Goal: Book appointment/travel/reservation

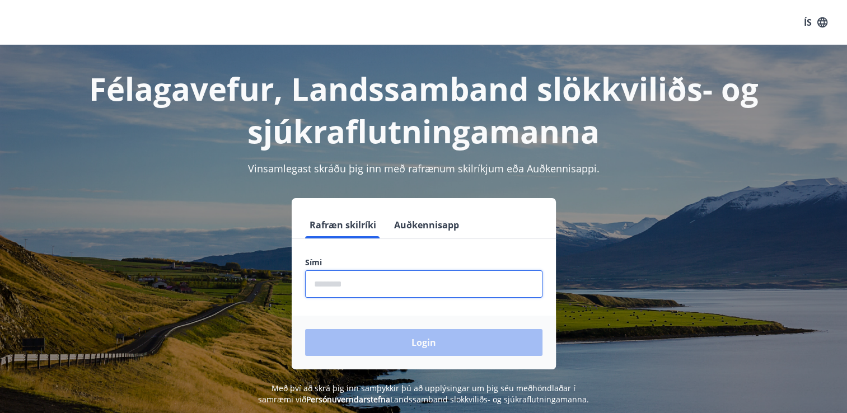
click at [404, 275] on input "phone" at bounding box center [423, 283] width 237 height 27
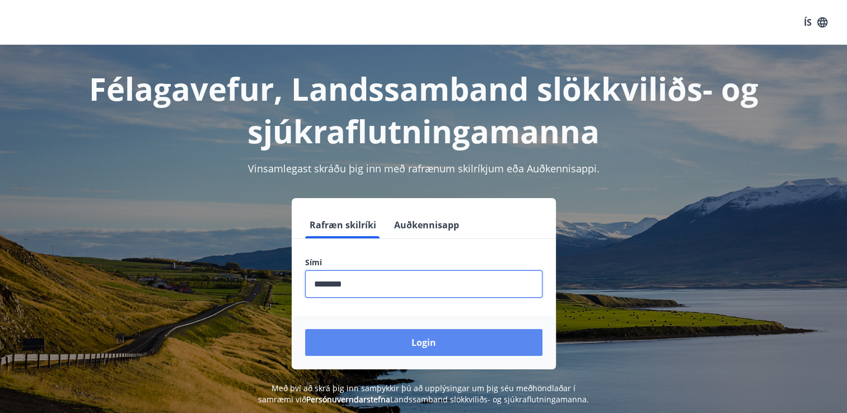
type input "********"
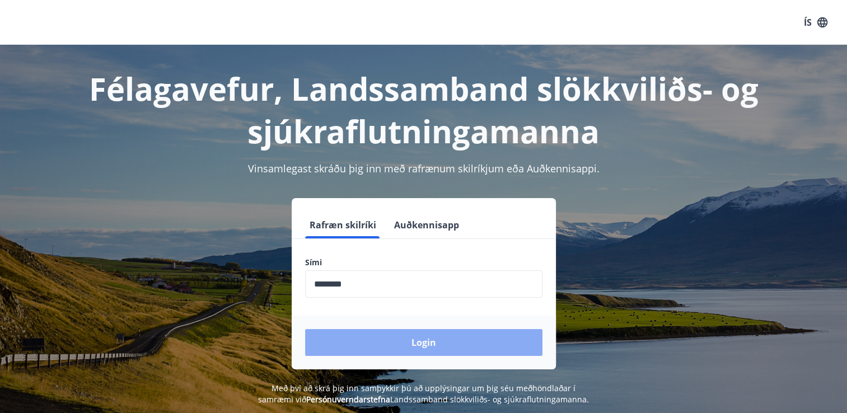
click at [461, 347] on button "Login" at bounding box center [423, 342] width 237 height 27
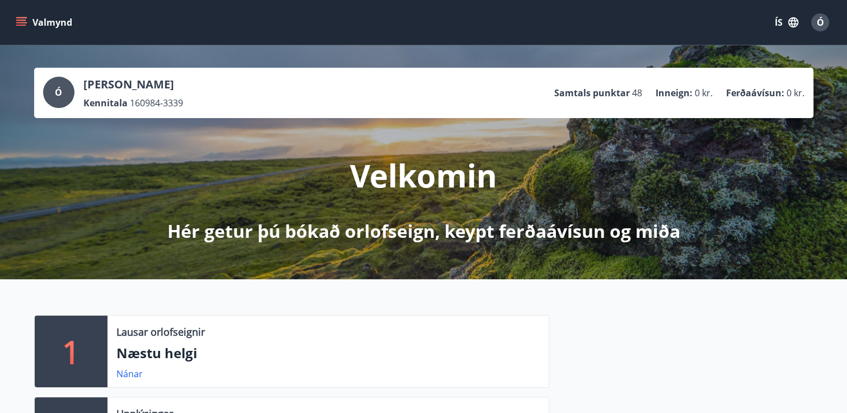
click at [22, 25] on icon "menu" at bounding box center [21, 25] width 10 height 1
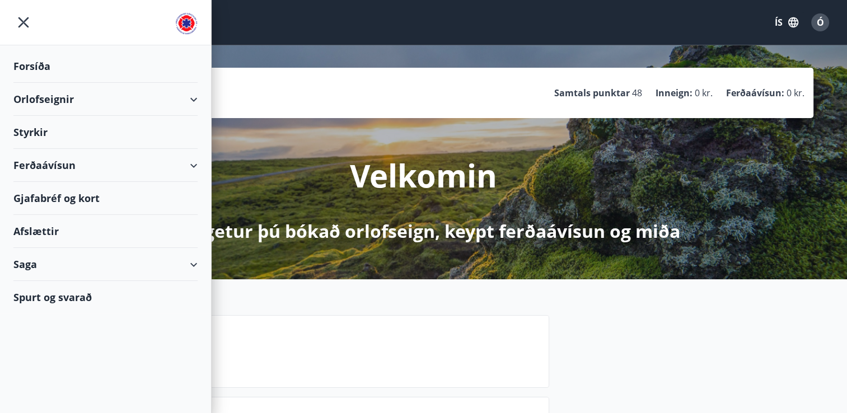
click at [191, 98] on div "Orlofseignir" at bounding box center [105, 99] width 184 height 33
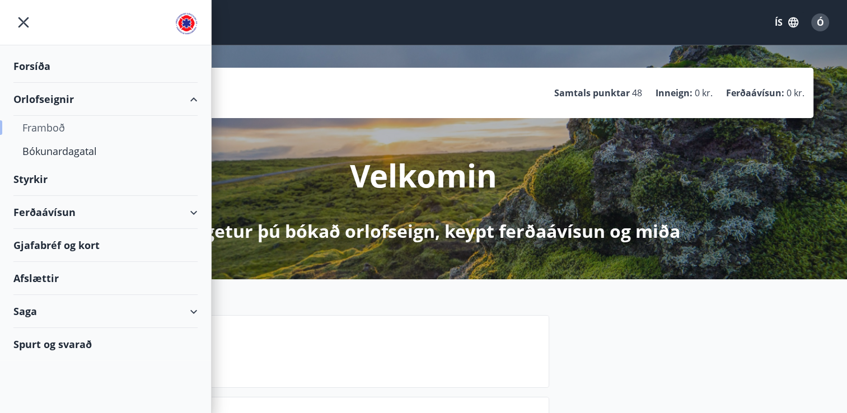
click at [53, 128] on div "Framboð" at bounding box center [105, 128] width 166 height 24
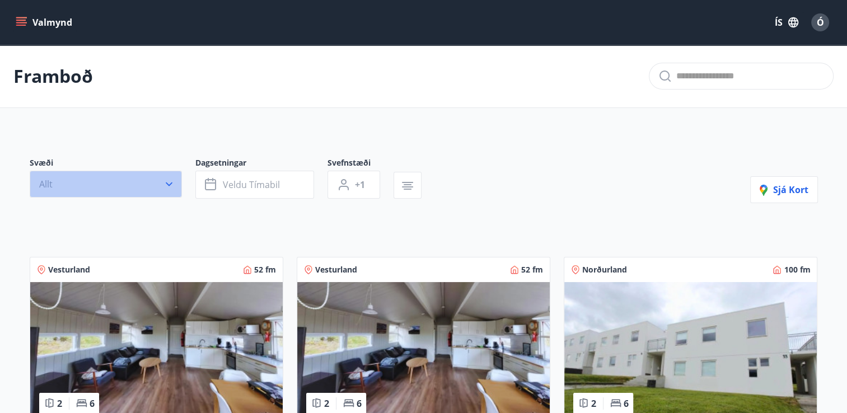
click at [173, 185] on icon "button" at bounding box center [168, 184] width 11 height 11
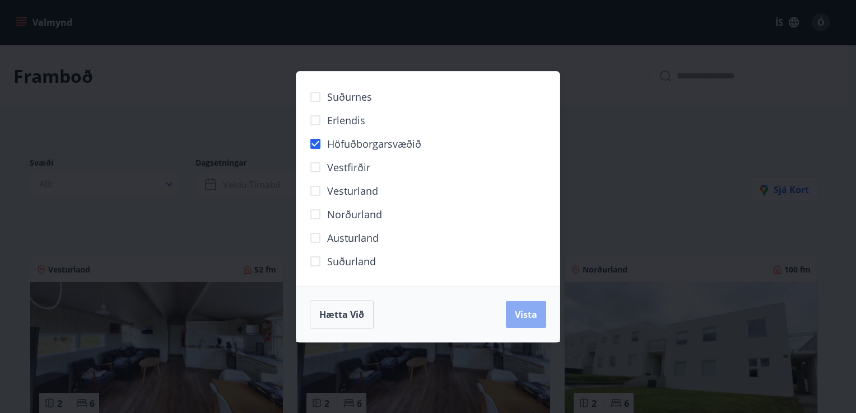
click at [525, 319] on span "Vista" at bounding box center [526, 315] width 22 height 12
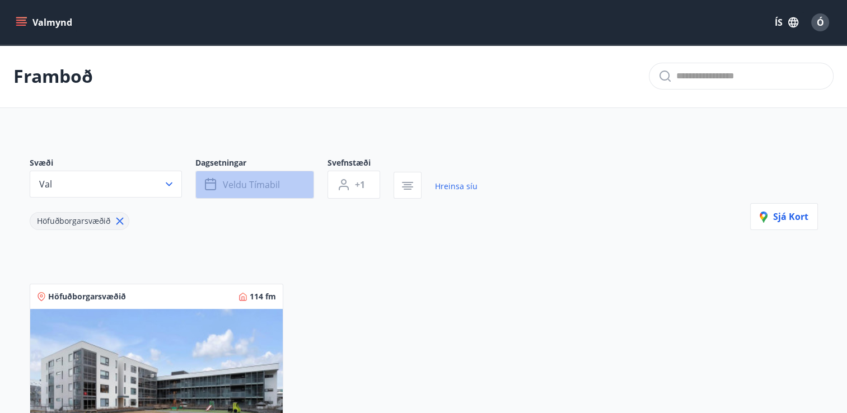
click at [209, 181] on icon "button" at bounding box center [211, 184] width 13 height 13
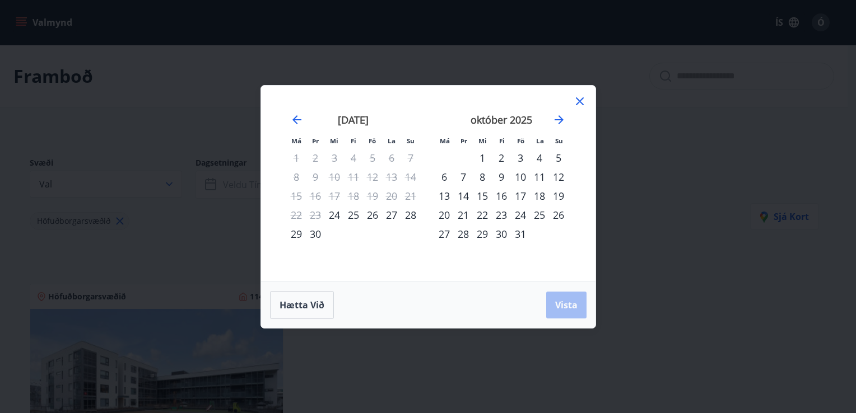
click at [515, 216] on div "24" at bounding box center [520, 214] width 19 height 19
click at [560, 301] on span "Vista" at bounding box center [566, 305] width 22 height 12
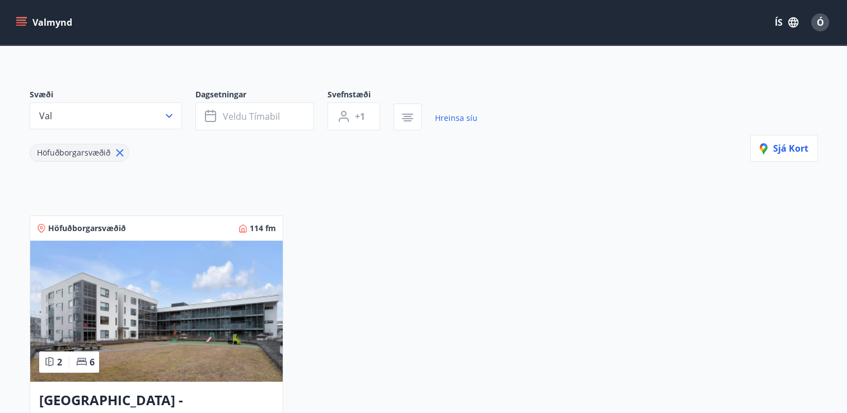
scroll to position [51, 0]
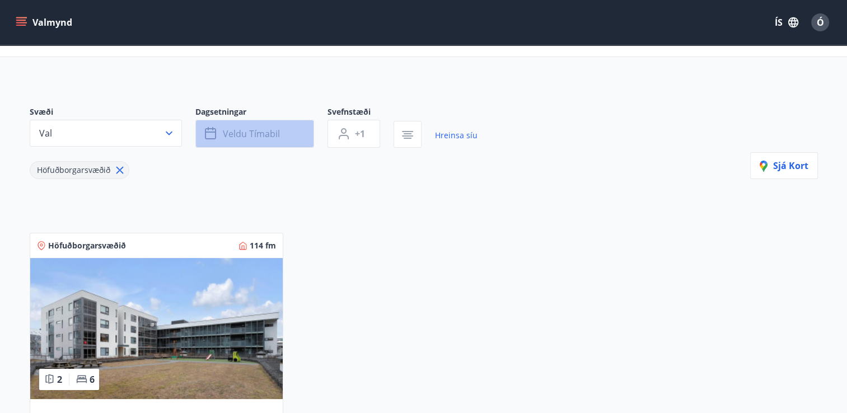
click at [213, 136] on icon "button" at bounding box center [211, 133] width 13 height 13
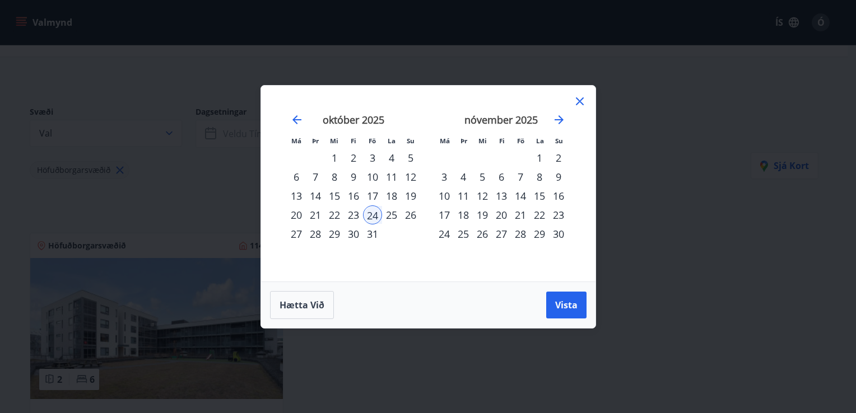
click at [500, 213] on div "20" at bounding box center [501, 214] width 19 height 19
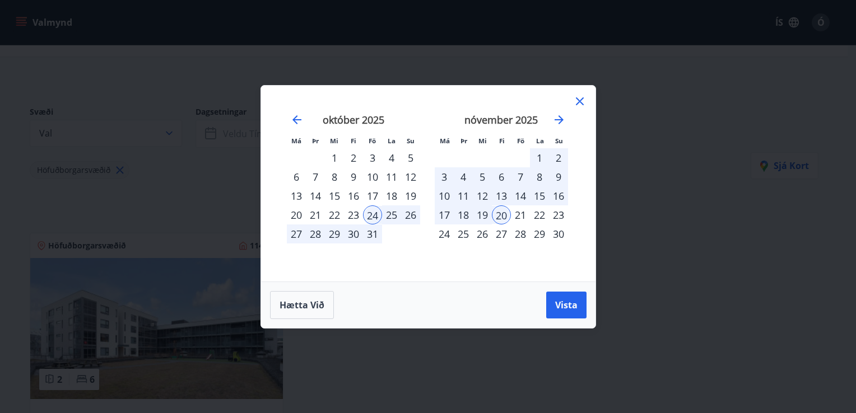
click at [500, 213] on div "20" at bounding box center [501, 214] width 19 height 19
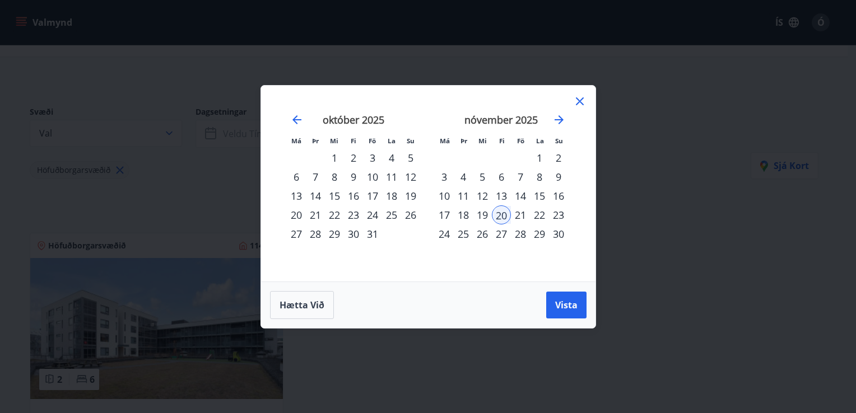
click at [355, 214] on div "23" at bounding box center [353, 214] width 19 height 19
click at [392, 214] on div "25" at bounding box center [391, 214] width 19 height 19
click at [561, 296] on button "Vista" at bounding box center [566, 305] width 40 height 27
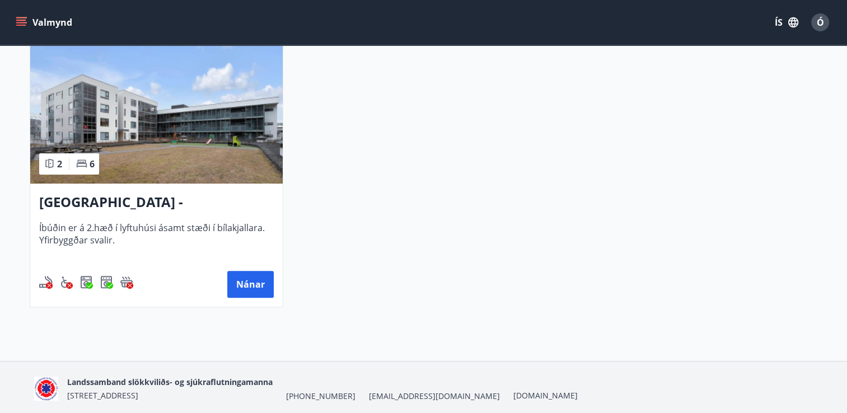
scroll to position [307, 0]
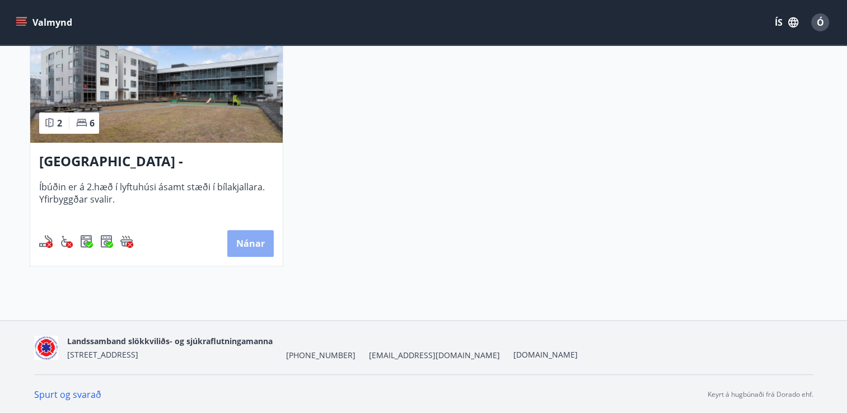
click at [251, 241] on button "Nánar" at bounding box center [250, 243] width 46 height 27
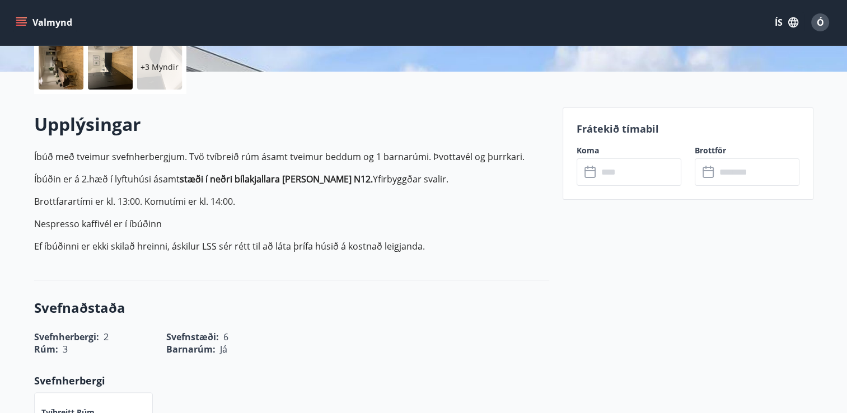
scroll to position [265, 0]
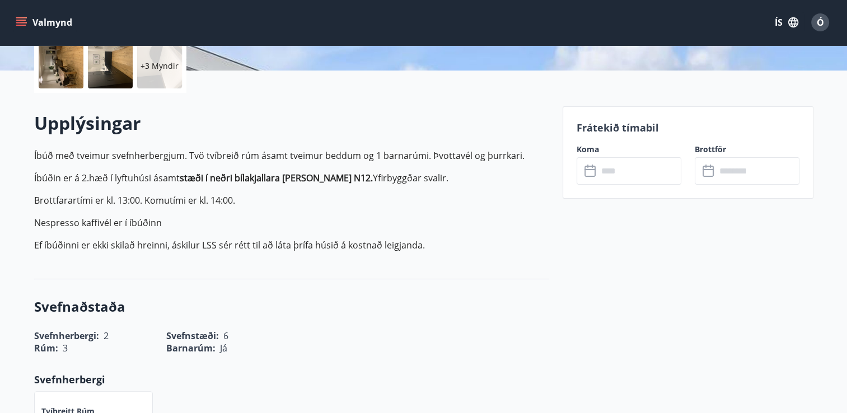
click at [585, 176] on icon at bounding box center [591, 171] width 13 height 13
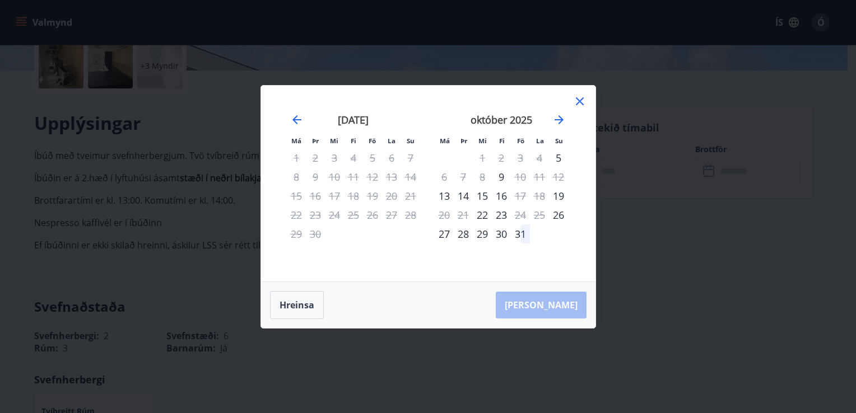
click at [583, 105] on icon at bounding box center [579, 101] width 13 height 13
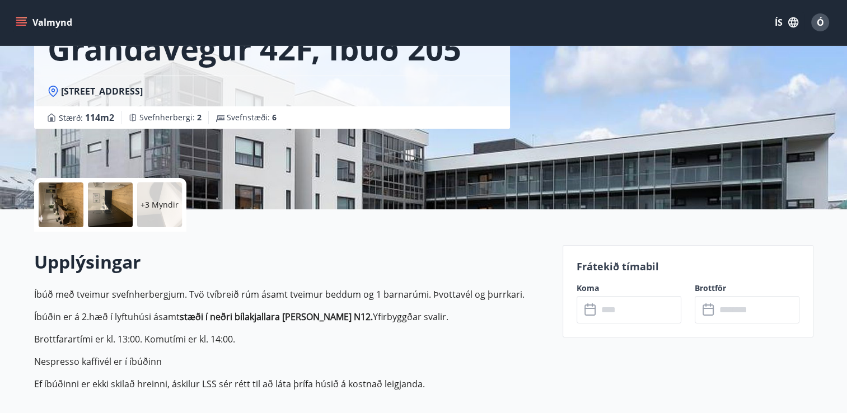
scroll to position [0, 0]
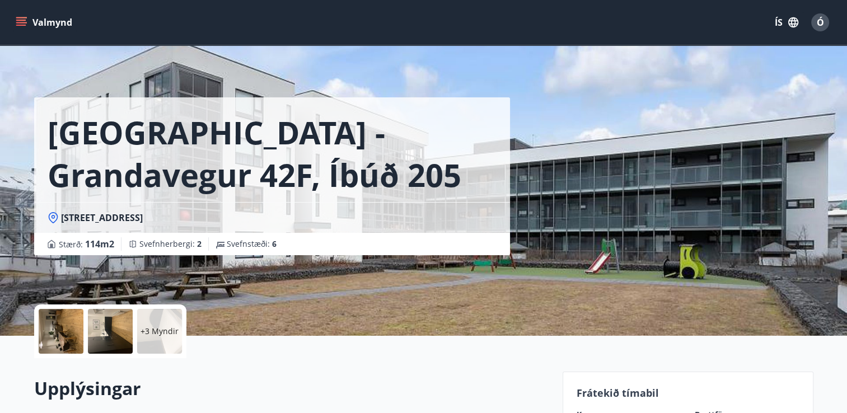
click at [25, 19] on icon "menu" at bounding box center [21, 22] width 11 height 11
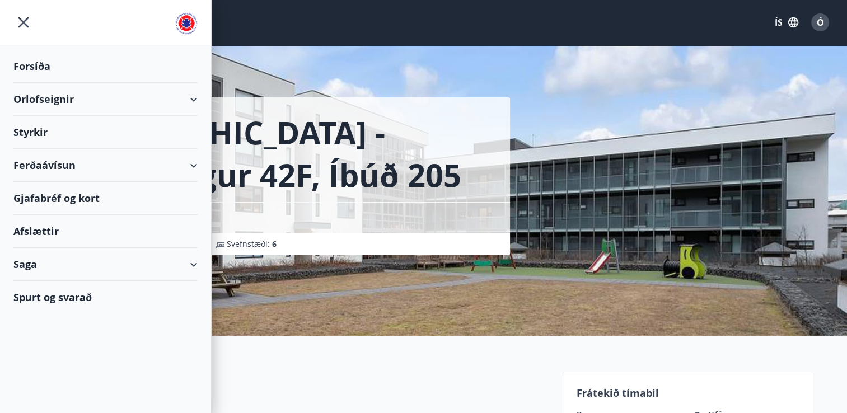
click at [179, 165] on div "Ferðaávísun" at bounding box center [105, 165] width 184 height 33
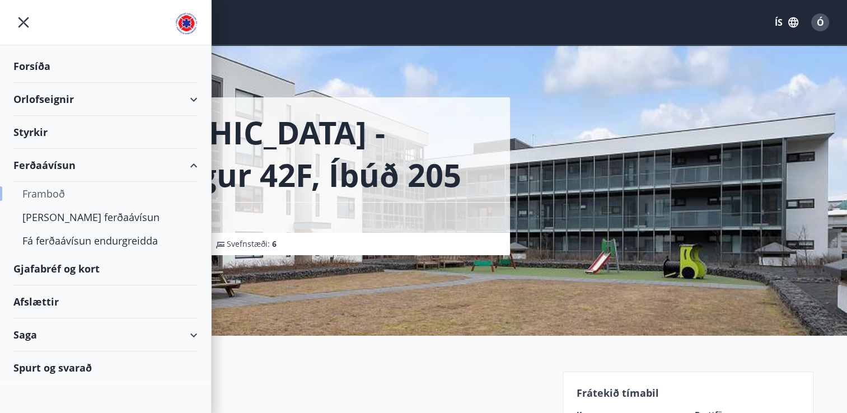
click at [52, 195] on div "Framboð" at bounding box center [105, 194] width 166 height 24
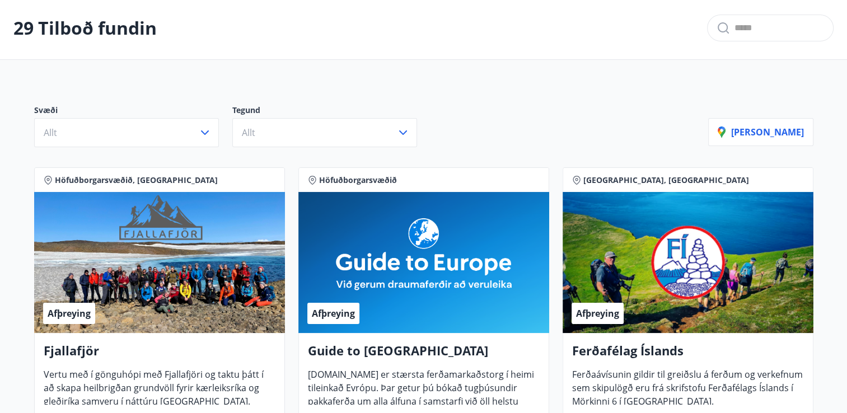
scroll to position [52, 0]
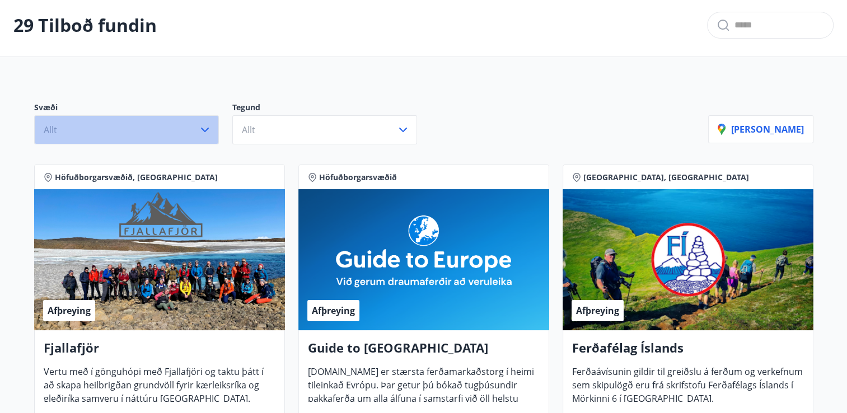
click at [202, 127] on icon "button" at bounding box center [204, 129] width 13 height 13
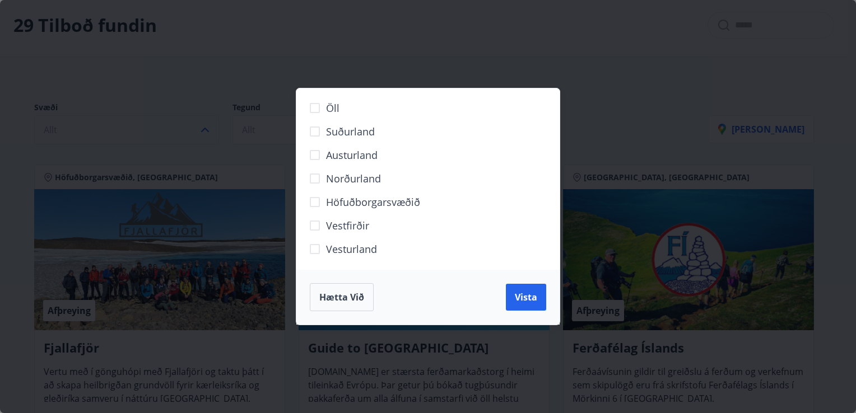
click at [327, 203] on span "Höfuðborgarsvæðið" at bounding box center [373, 202] width 94 height 15
click at [509, 297] on button "Vista" at bounding box center [526, 297] width 40 height 27
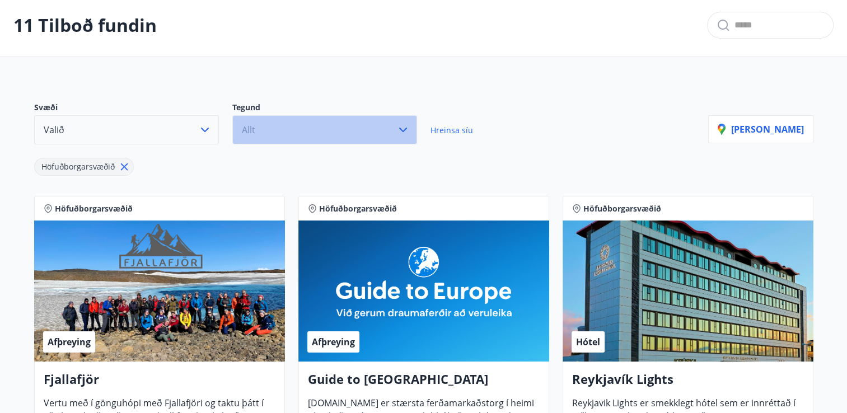
click at [400, 127] on icon "button" at bounding box center [402, 129] width 13 height 13
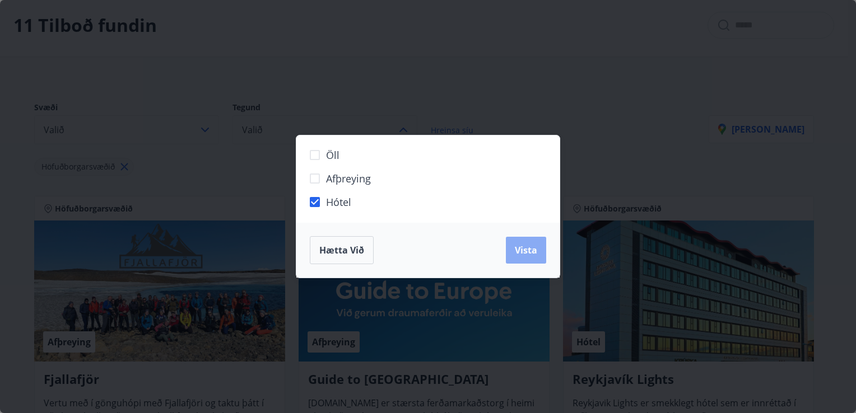
click at [517, 258] on button "Vista" at bounding box center [526, 250] width 40 height 27
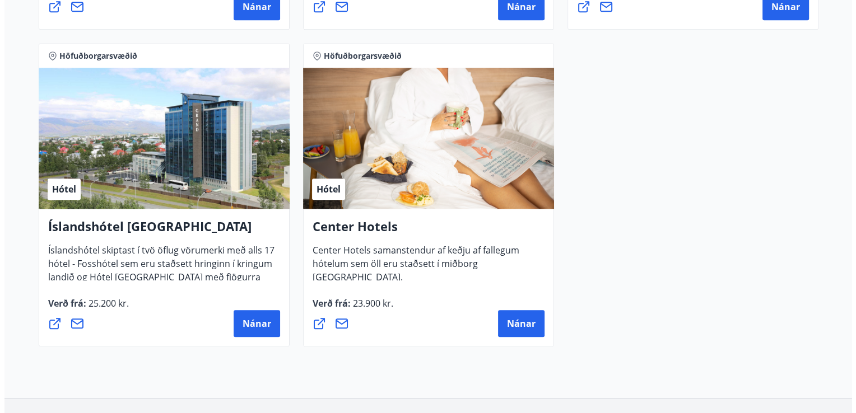
scroll to position [838, 0]
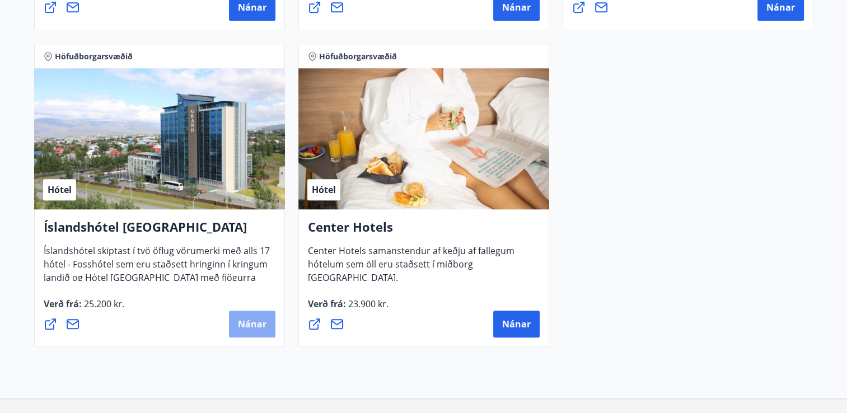
click at [239, 326] on span "Nánar" at bounding box center [252, 324] width 29 height 12
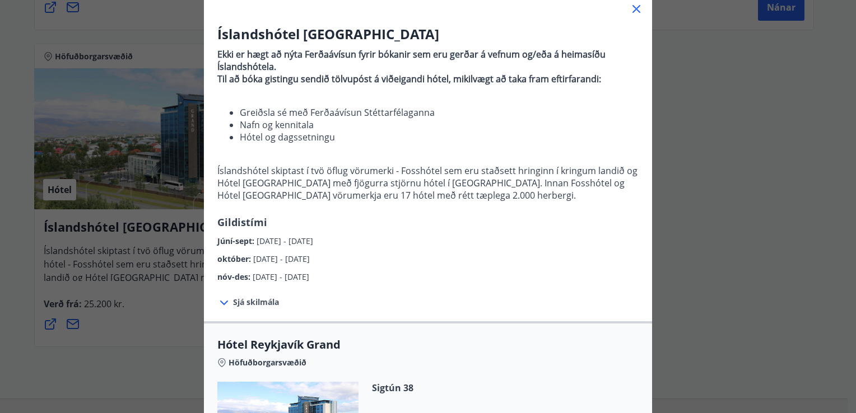
scroll to position [76, 0]
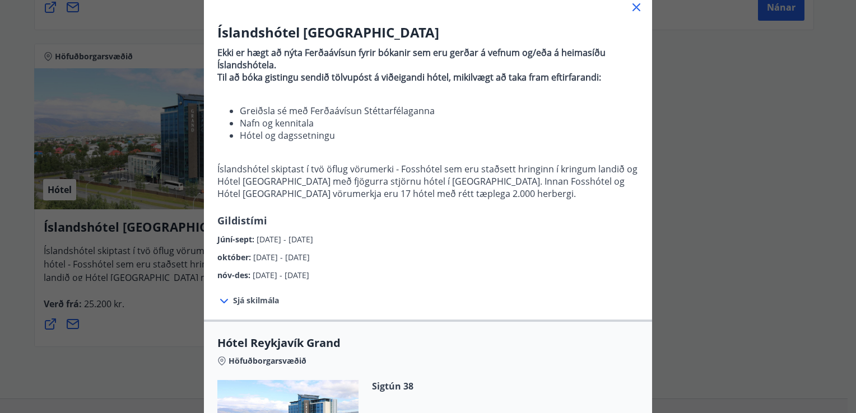
click at [237, 255] on span "október :" at bounding box center [235, 257] width 36 height 11
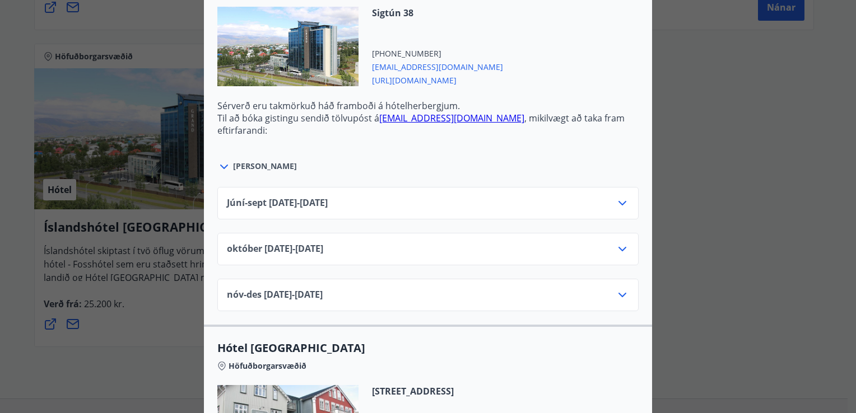
scroll to position [450, 0]
click at [617, 247] on icon at bounding box center [621, 248] width 13 height 13
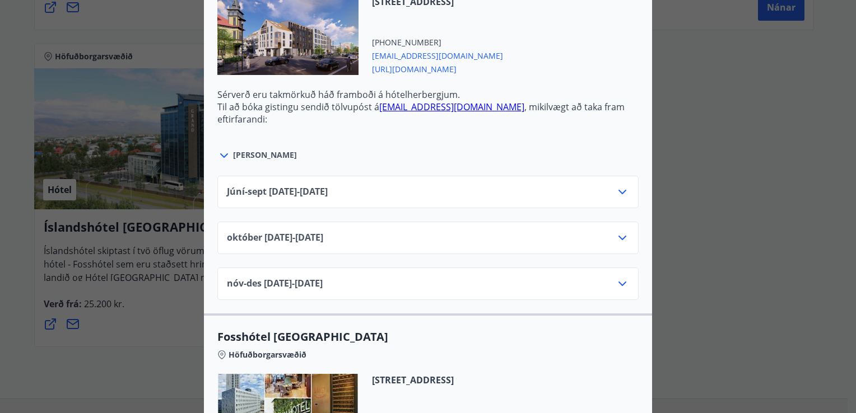
scroll to position [1411, 0]
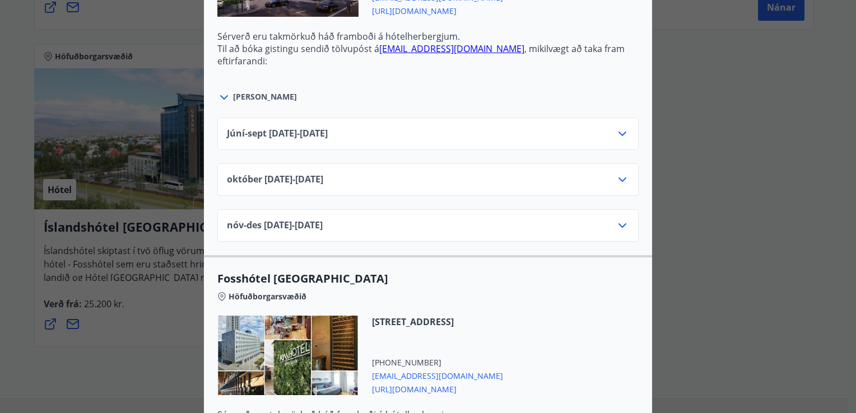
click at [615, 179] on icon at bounding box center [621, 179] width 13 height 13
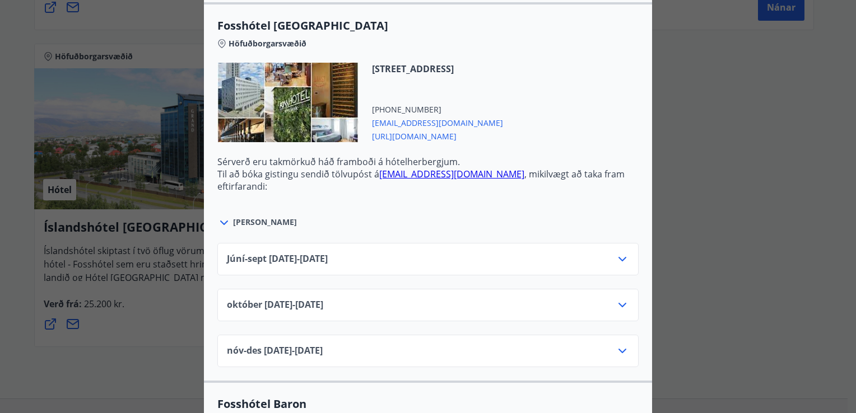
scroll to position [1756, 0]
click at [616, 302] on icon at bounding box center [621, 303] width 13 height 13
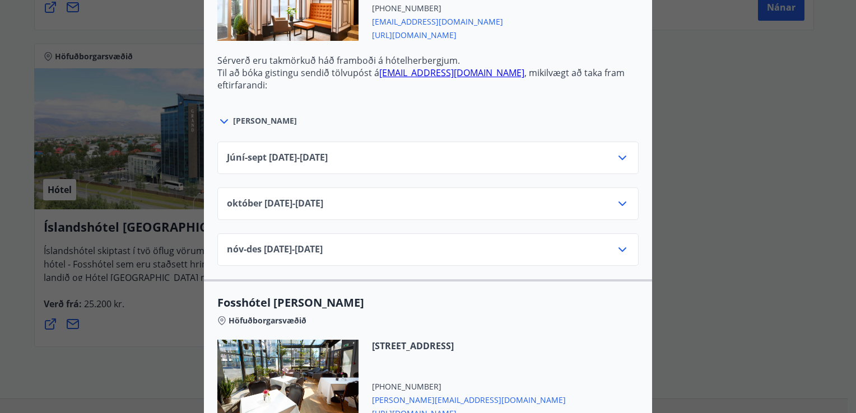
scroll to position [2370, 0]
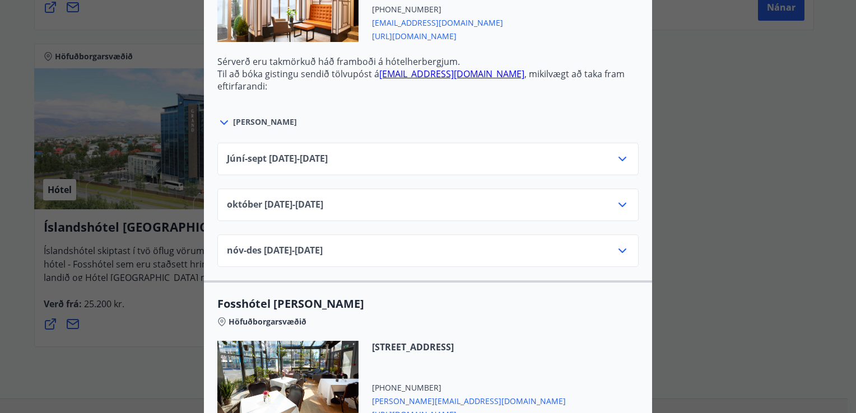
click at [620, 198] on icon at bounding box center [621, 204] width 13 height 13
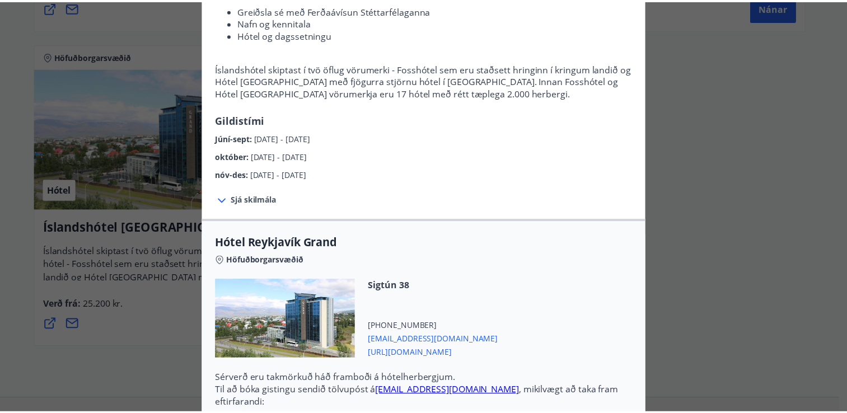
scroll to position [0, 0]
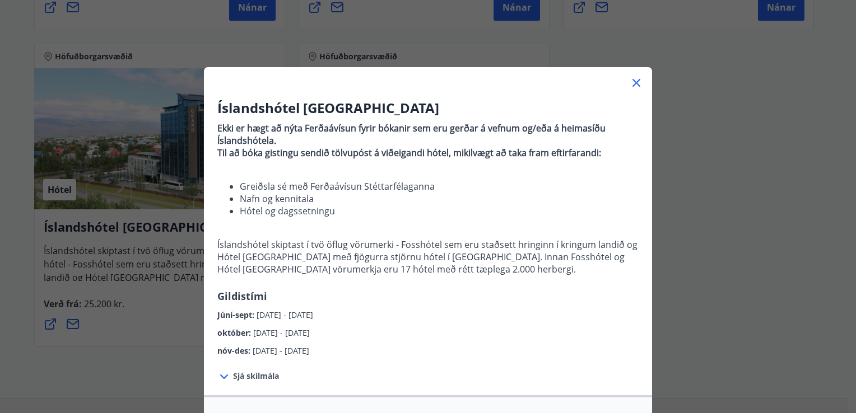
click at [633, 83] on icon at bounding box center [636, 83] width 8 height 8
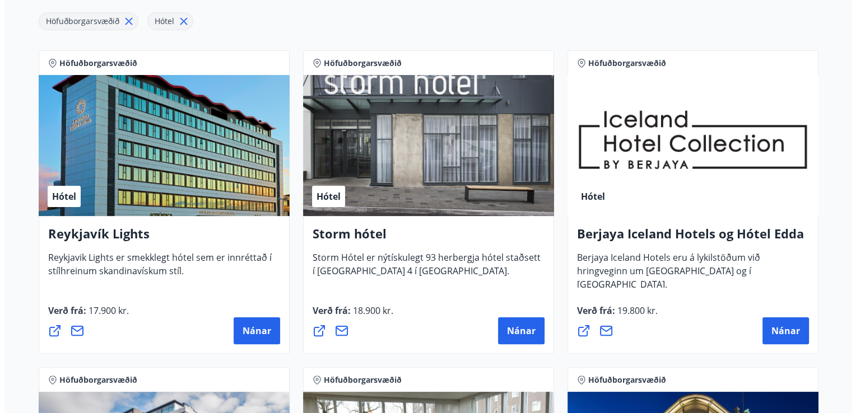
scroll to position [203, 0]
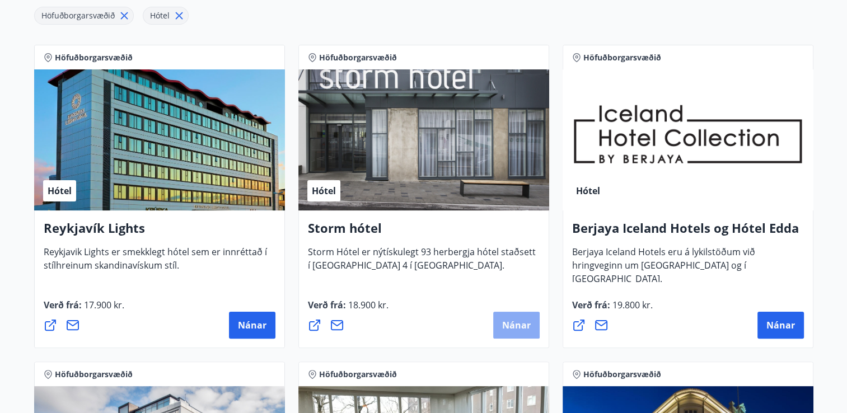
click at [506, 328] on span "Nánar" at bounding box center [516, 325] width 29 height 12
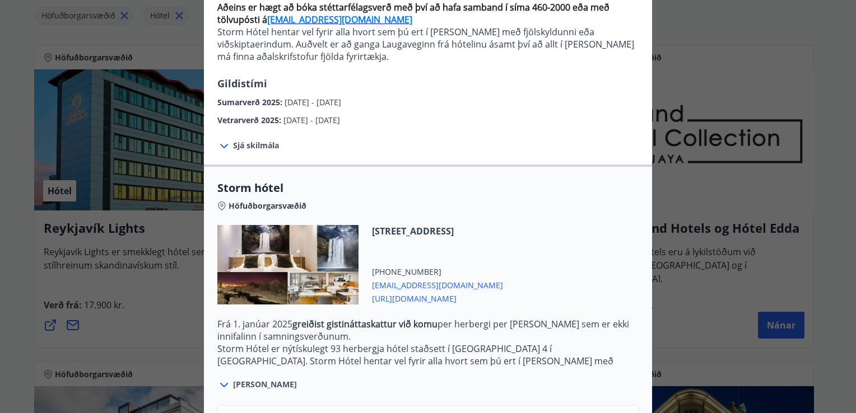
scroll to position [212, 0]
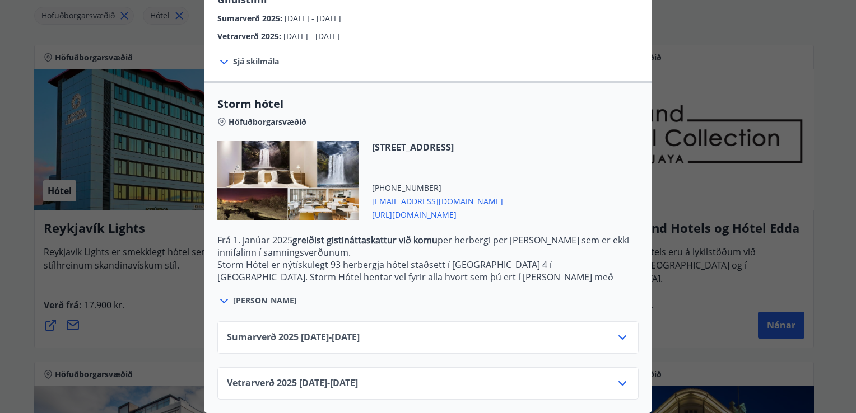
click at [620, 377] on icon at bounding box center [621, 383] width 13 height 13
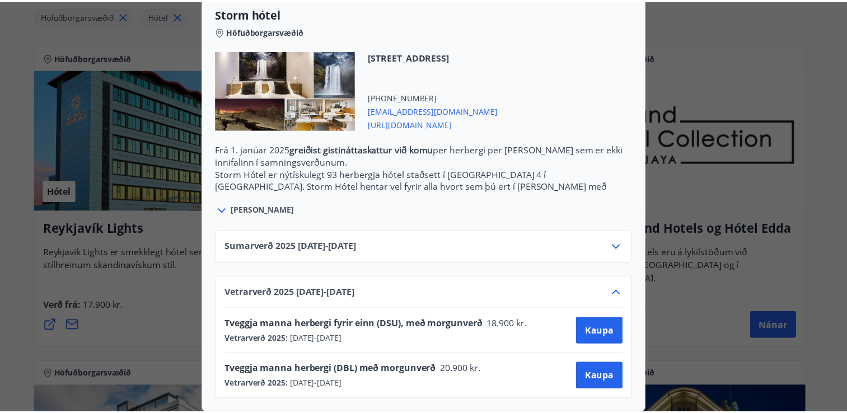
scroll to position [0, 0]
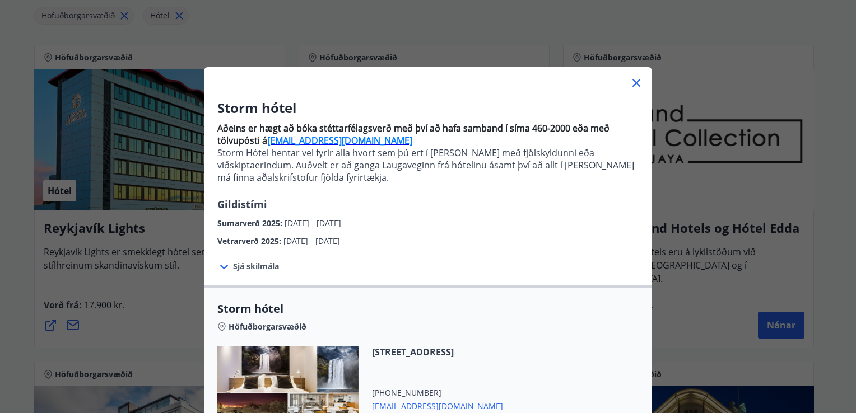
drag, startPoint x: 623, startPoint y: 86, endPoint x: 639, endPoint y: 80, distance: 17.9
click at [639, 80] on div at bounding box center [428, 78] width 448 height 22
click at [634, 85] on icon at bounding box center [635, 82] width 13 height 13
